Goal: Complete application form

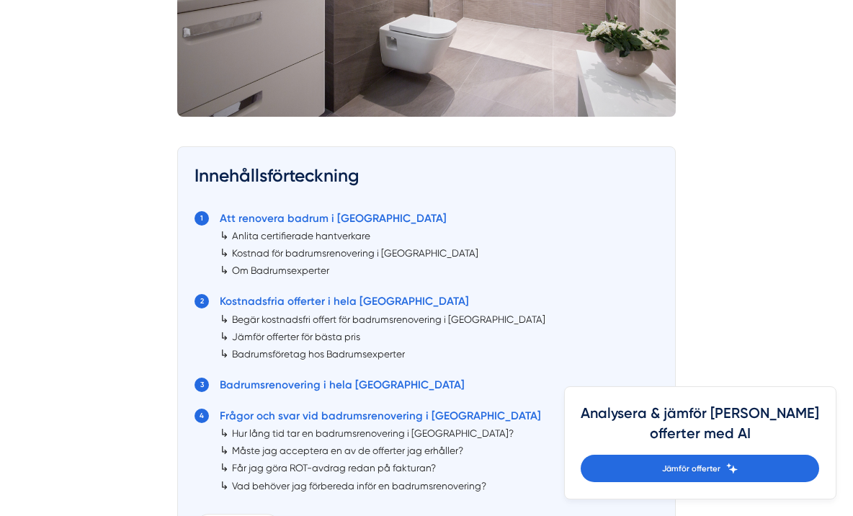
scroll to position [673, 0]
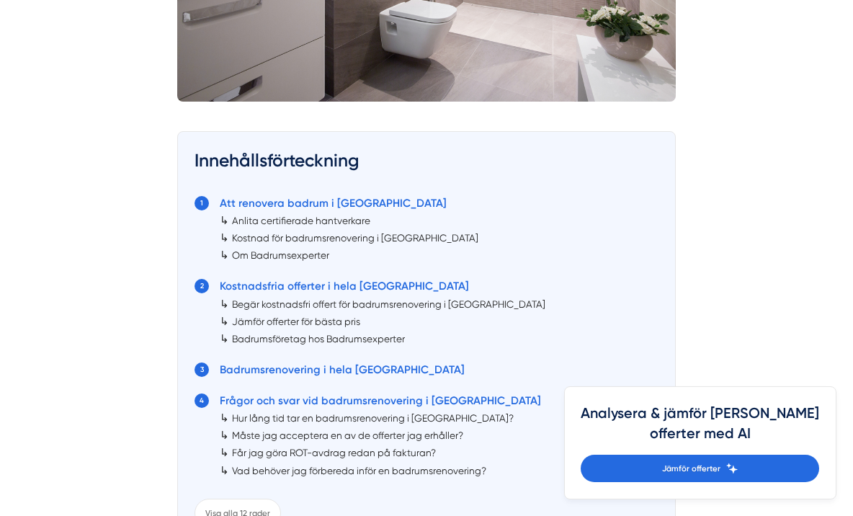
click at [246, 306] on link "Begär kostnadsfri offert för badrumsrenovering i [GEOGRAPHIC_DATA]" at bounding box center [389, 304] width 314 height 12
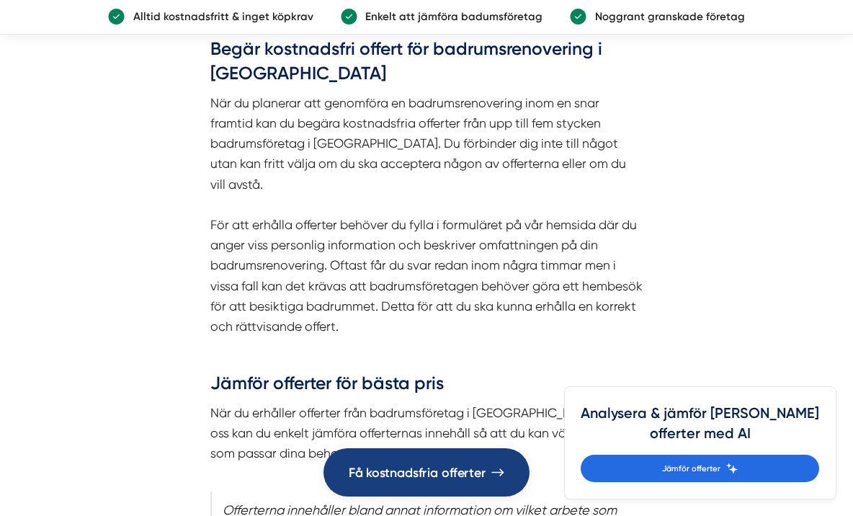
click at [377, 479] on span "Få kostnadsfria offerter" at bounding box center [417, 472] width 137 height 20
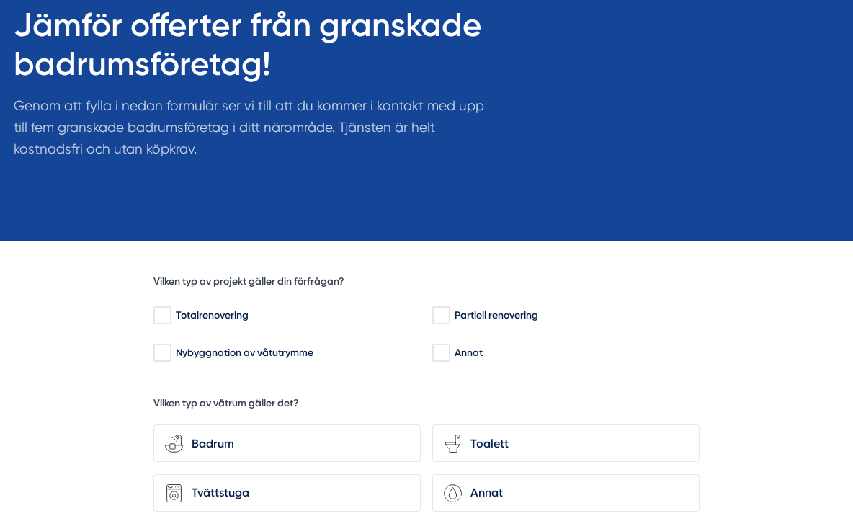
scroll to position [166, 0]
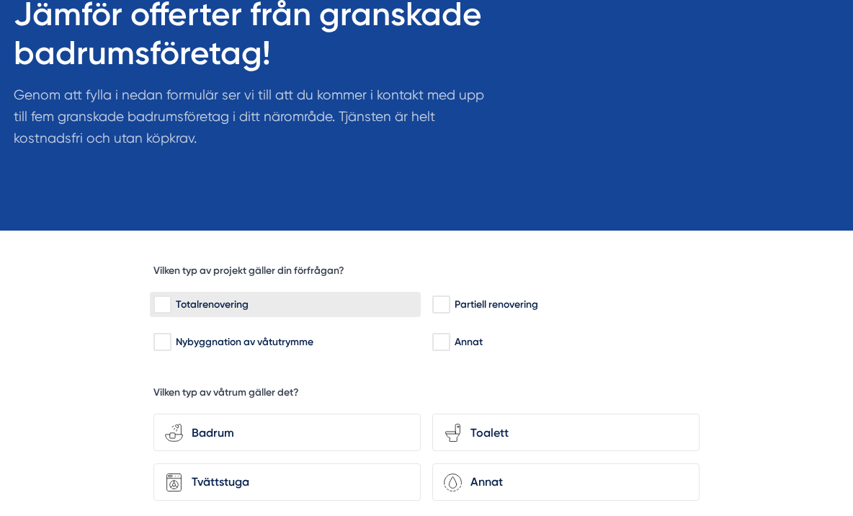
click at [163, 304] on input "Totalrenovering" at bounding box center [162, 305] width 17 height 14
checkbox input "true"
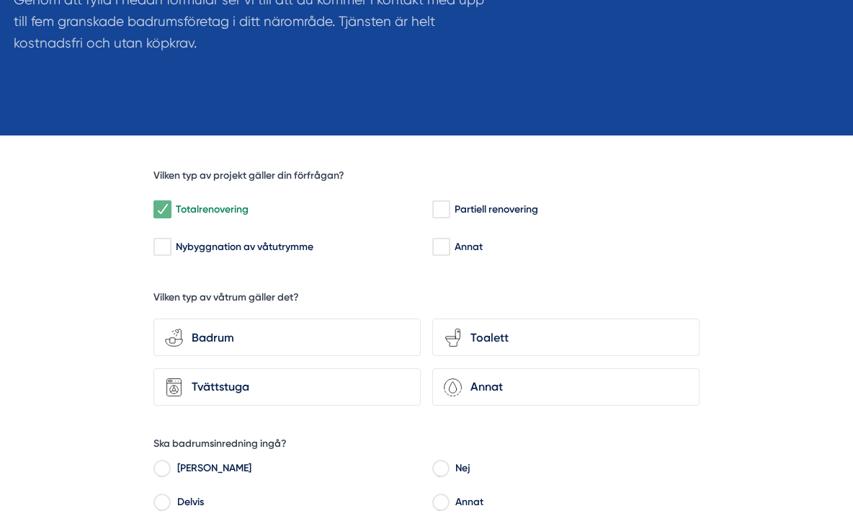
scroll to position [272, 0]
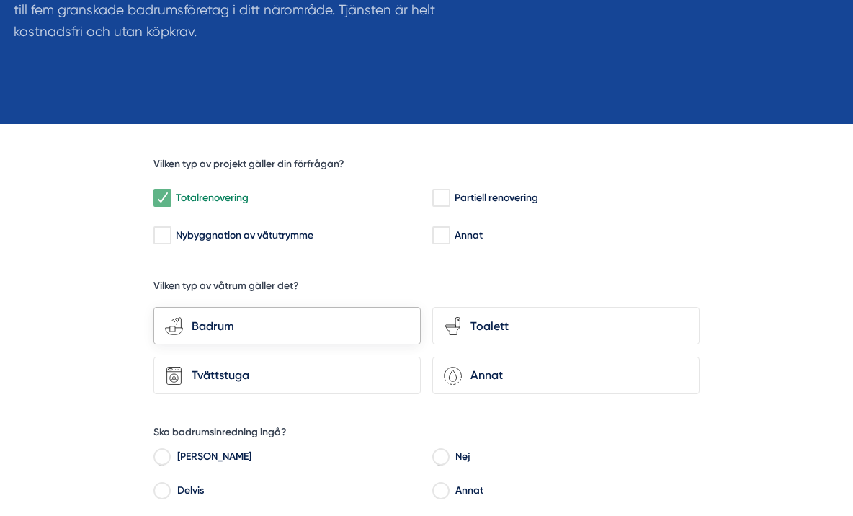
click at [306, 329] on div "Badrum" at bounding box center [296, 326] width 226 height 19
click at [0, 0] on input "bathroom-tub-towel Badrum" at bounding box center [0, 0] width 0 height 0
click at [517, 335] on div "toilet-seat Toalett" at bounding box center [565, 325] width 267 height 37
click at [0, 0] on input "toilet-seat Toalett" at bounding box center [0, 0] width 0 height 0
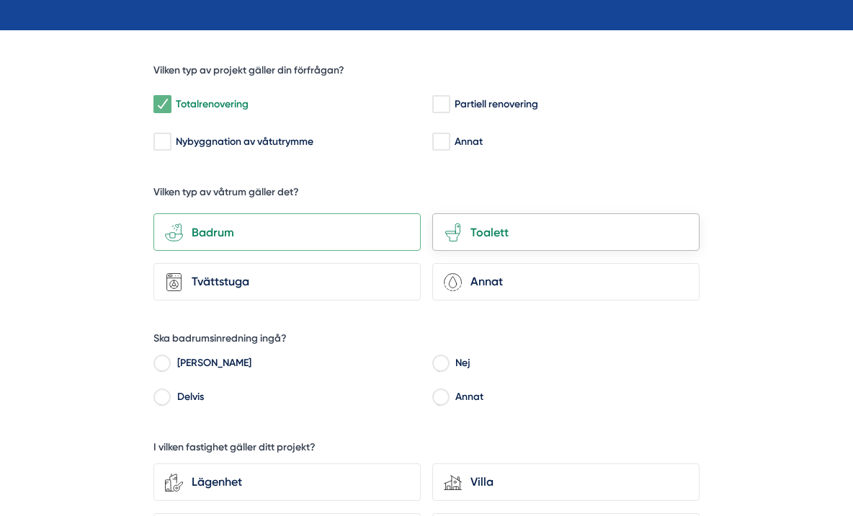
scroll to position [368, 0]
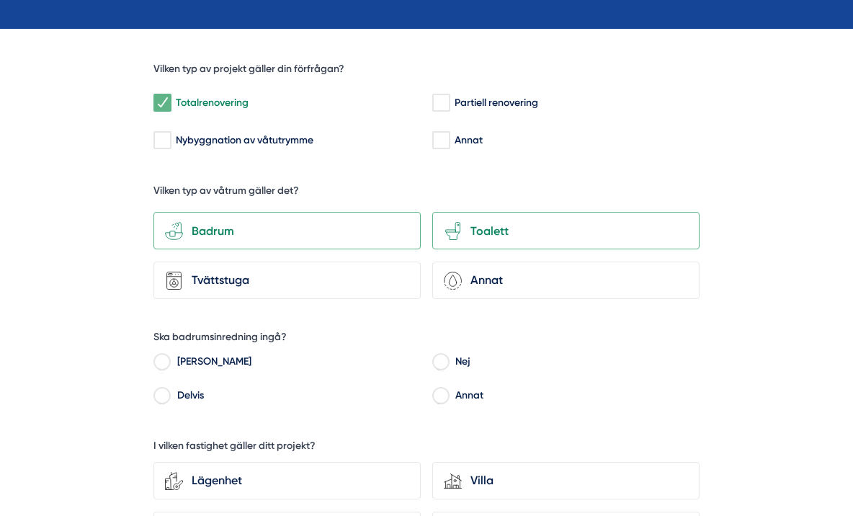
click at [443, 357] on input "Nej" at bounding box center [440, 363] width 17 height 13
radio input "true"
click at [163, 391] on input "Delvis" at bounding box center [162, 397] width 17 height 13
radio input "true"
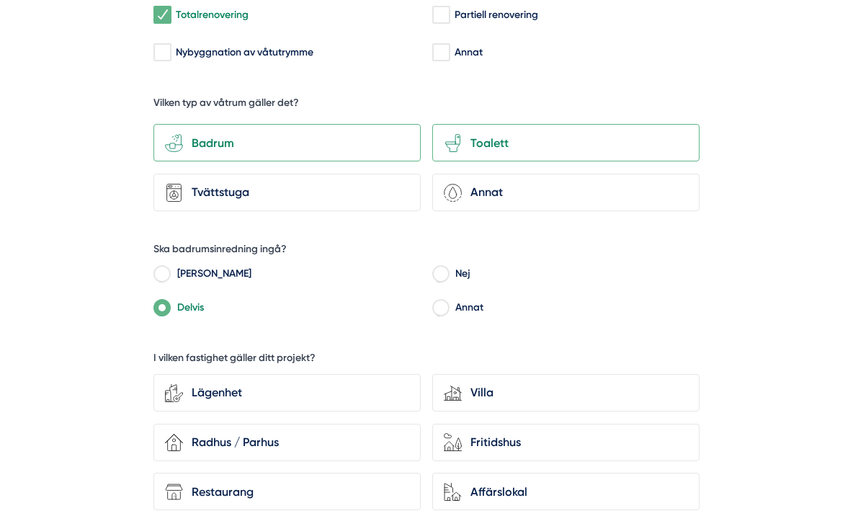
scroll to position [478, 0]
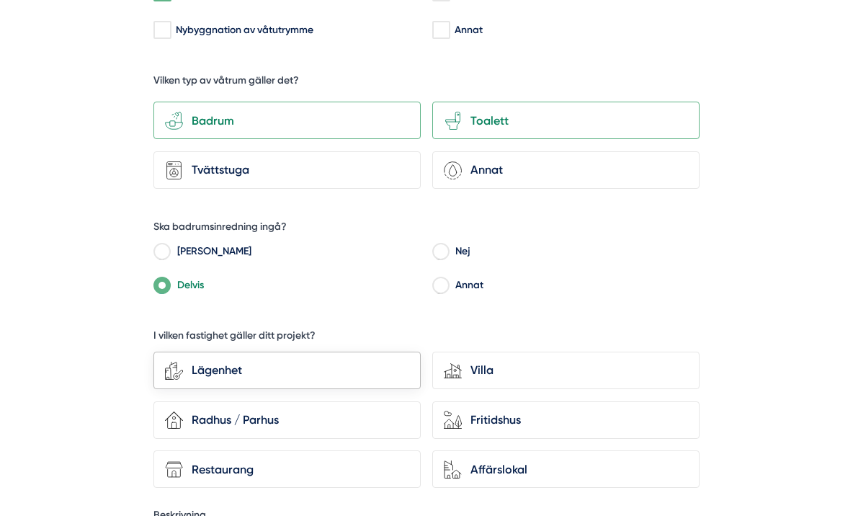
click at [234, 373] on div "Lägenhet" at bounding box center [296, 370] width 226 height 19
click at [0, 0] on input "Lägenhet" at bounding box center [0, 0] width 0 height 0
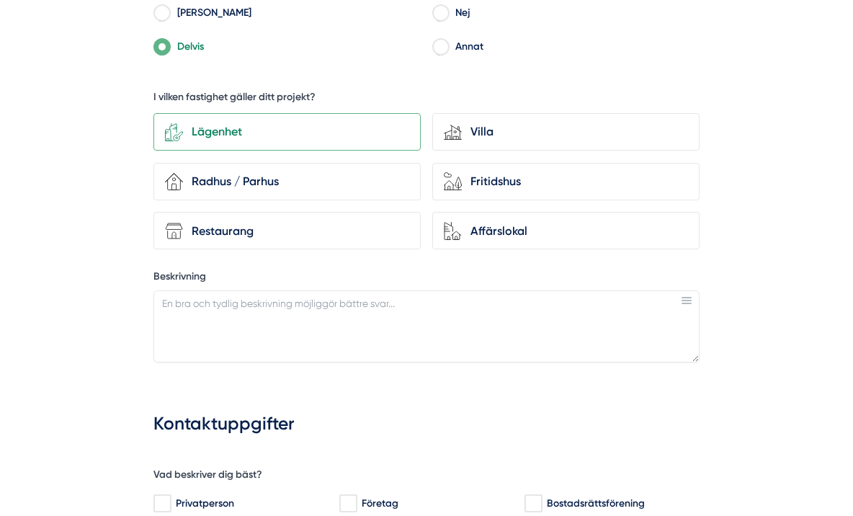
scroll to position [729, 0]
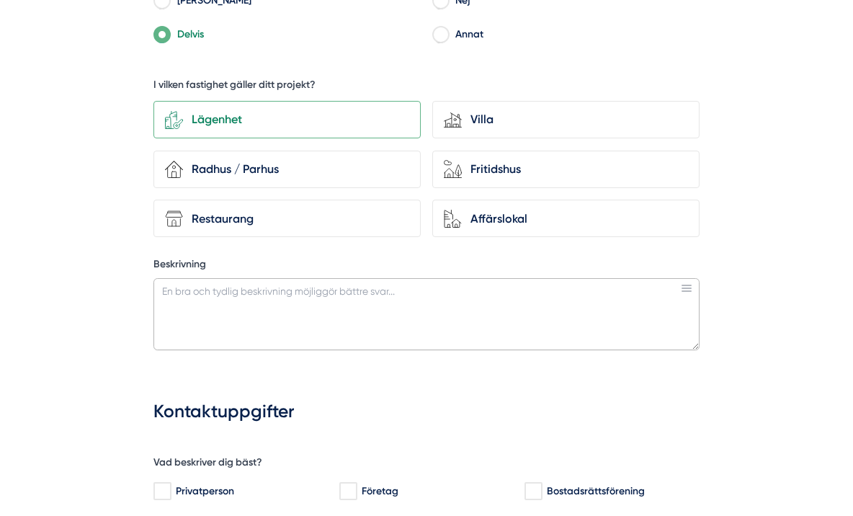
click at [222, 278] on textarea "Beskrivning" at bounding box center [427, 314] width 546 height 72
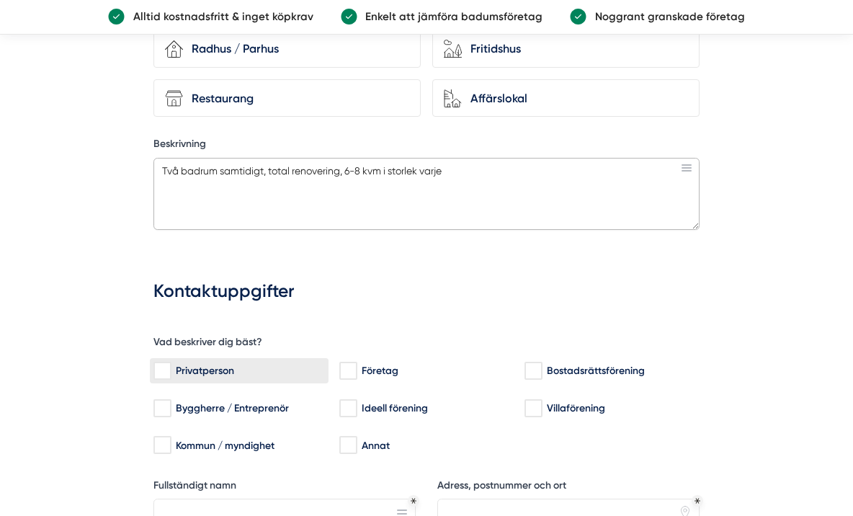
scroll to position [850, 0]
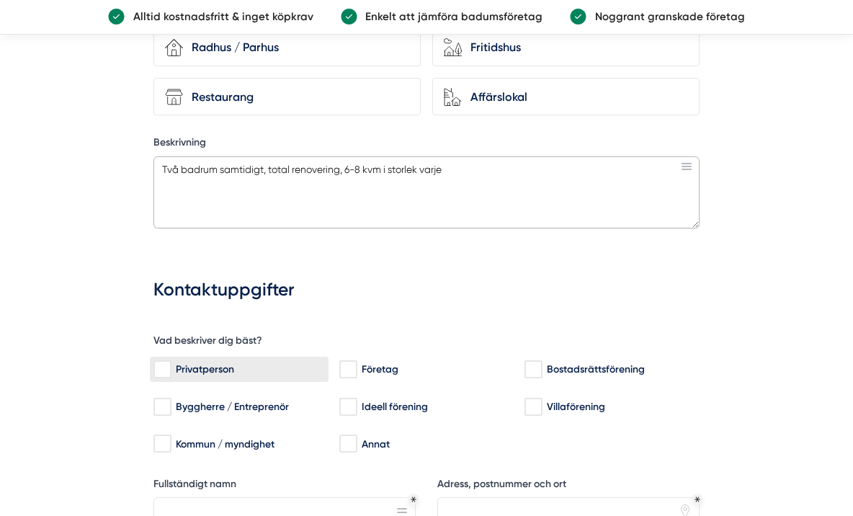
type textarea "Två badrum samtidigt, total renovering, 6-8 kvm i storlek varje"
click at [166, 363] on input "Privatperson" at bounding box center [162, 370] width 17 height 14
checkbox input "true"
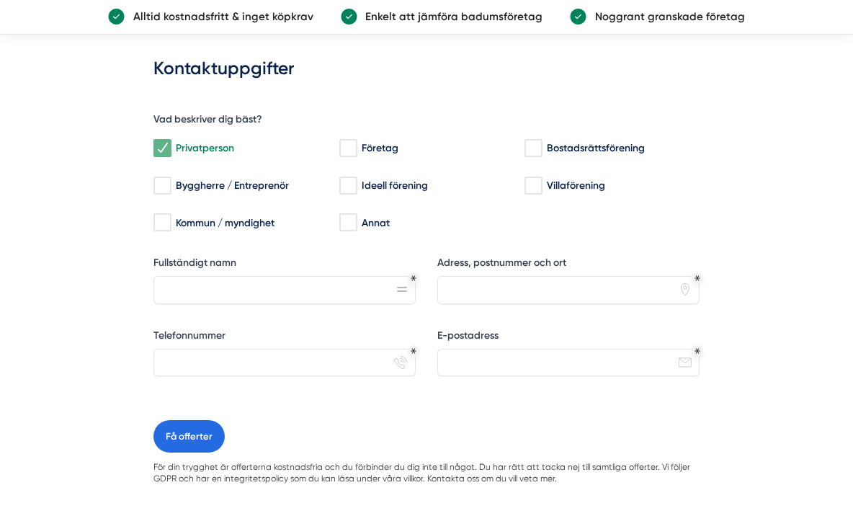
scroll to position [1073, 0]
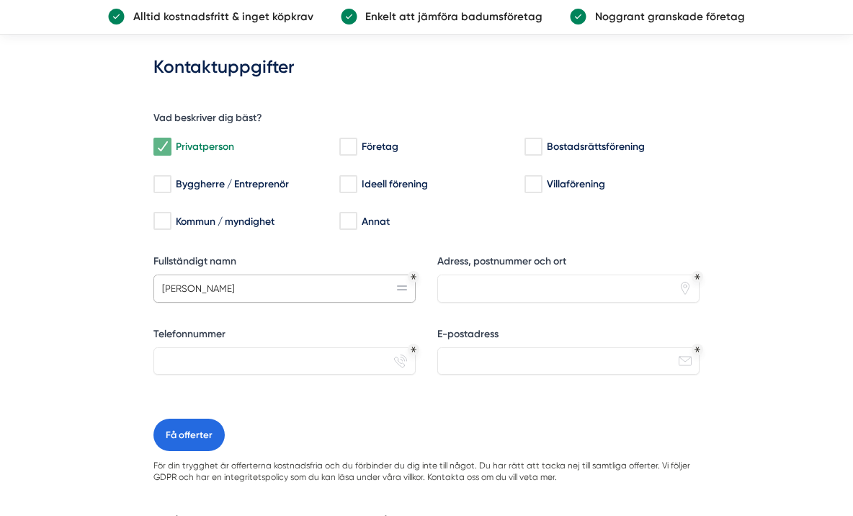
type input "Danica Jensfelt"
type input "Olof Palmes gata 14"
type input "0704674536"
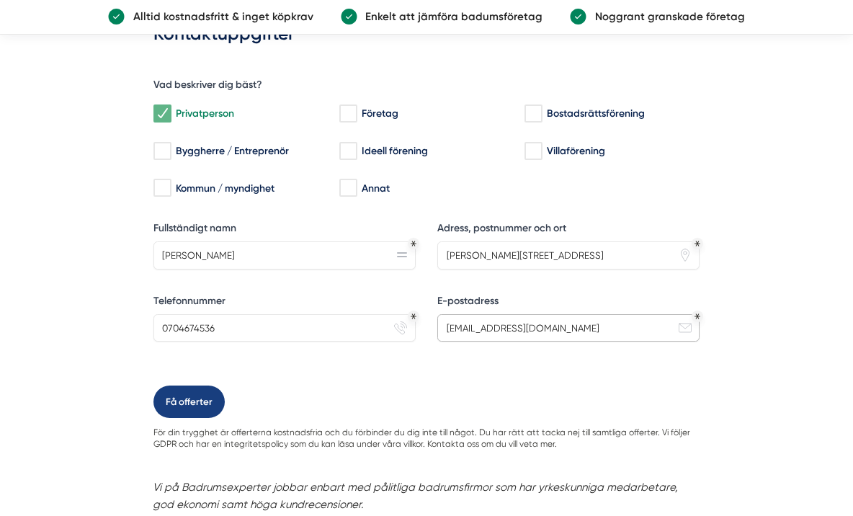
scroll to position [1105, 0]
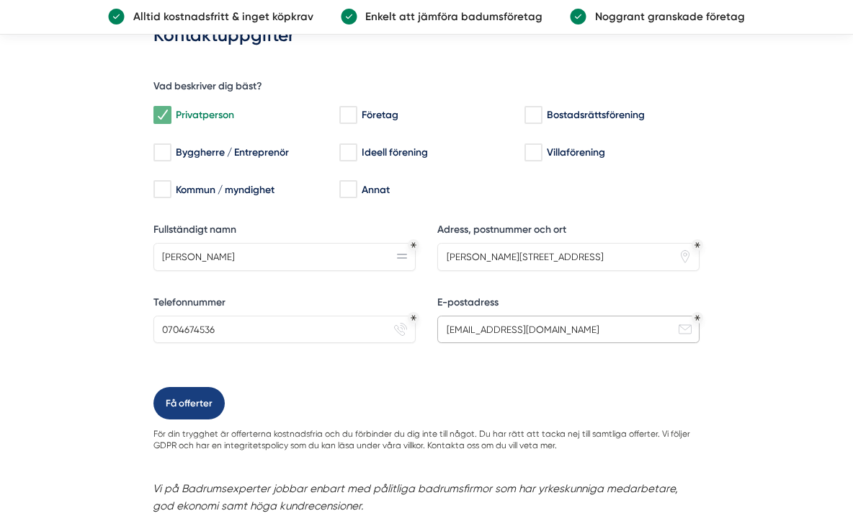
type input "danica.kragic@jensfelt.com"
click at [191, 395] on button "Få offerter" at bounding box center [189, 403] width 71 height 32
